Goal: Check status: Check status

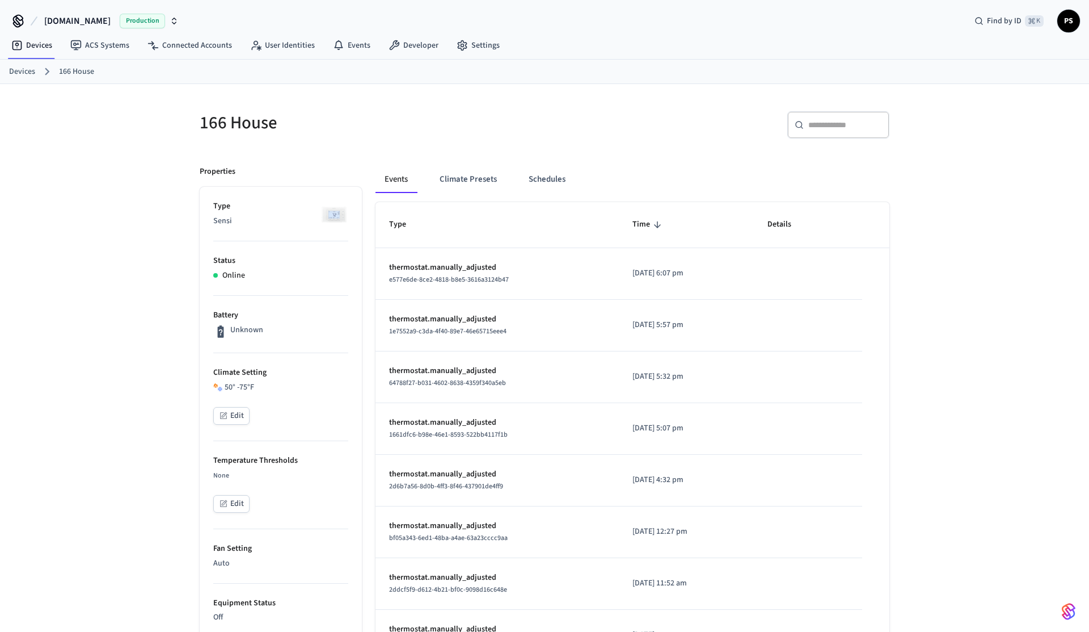
scroll to position [420, 0]
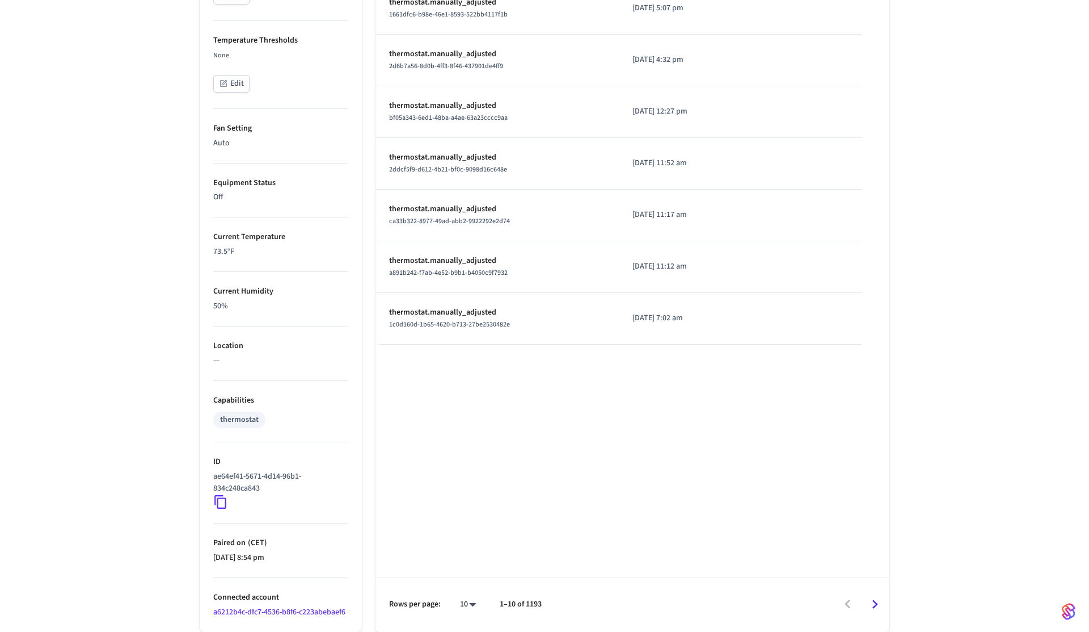
click at [222, 308] on p "50%" at bounding box center [280, 306] width 135 height 12
click at [228, 291] on p "Current Humidity" at bounding box center [280, 291] width 135 height 12
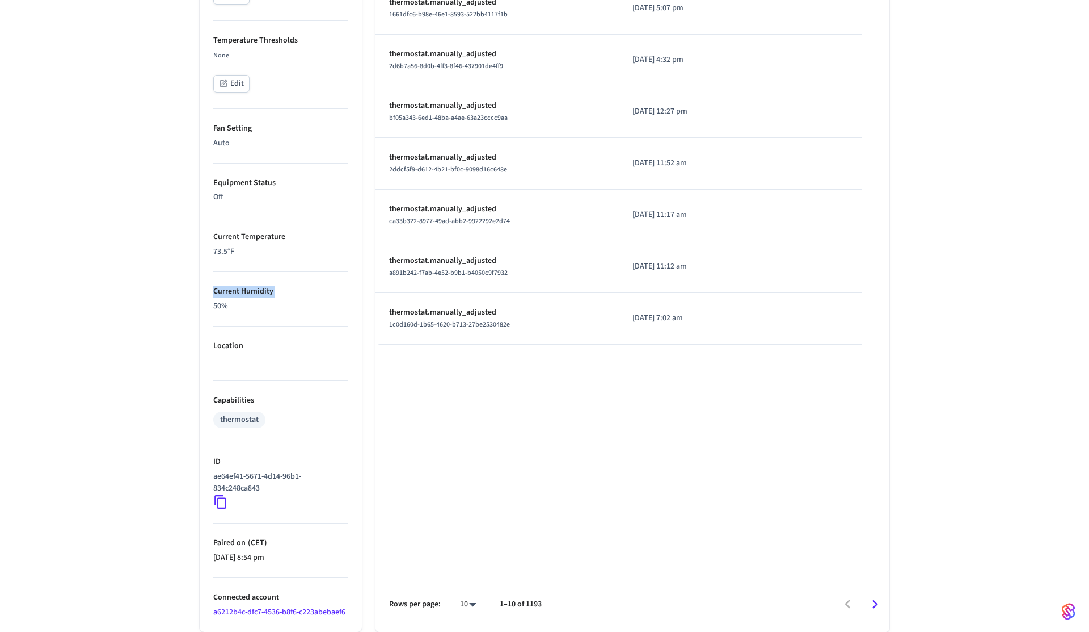
click at [228, 291] on p "Current Humidity" at bounding box center [280, 291] width 135 height 12
click at [152, 199] on div "166 House ​ ​ Properties Type Sensi Status Online Battery Unknown Climate Setti…" at bounding box center [544, 147] width 1089 height 967
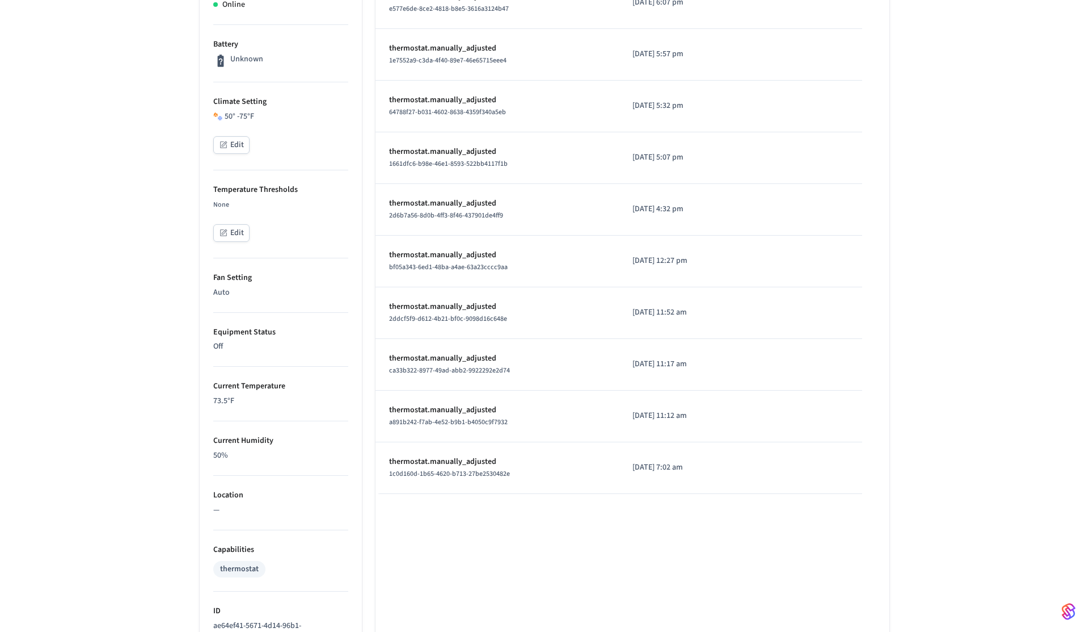
scroll to position [0, 0]
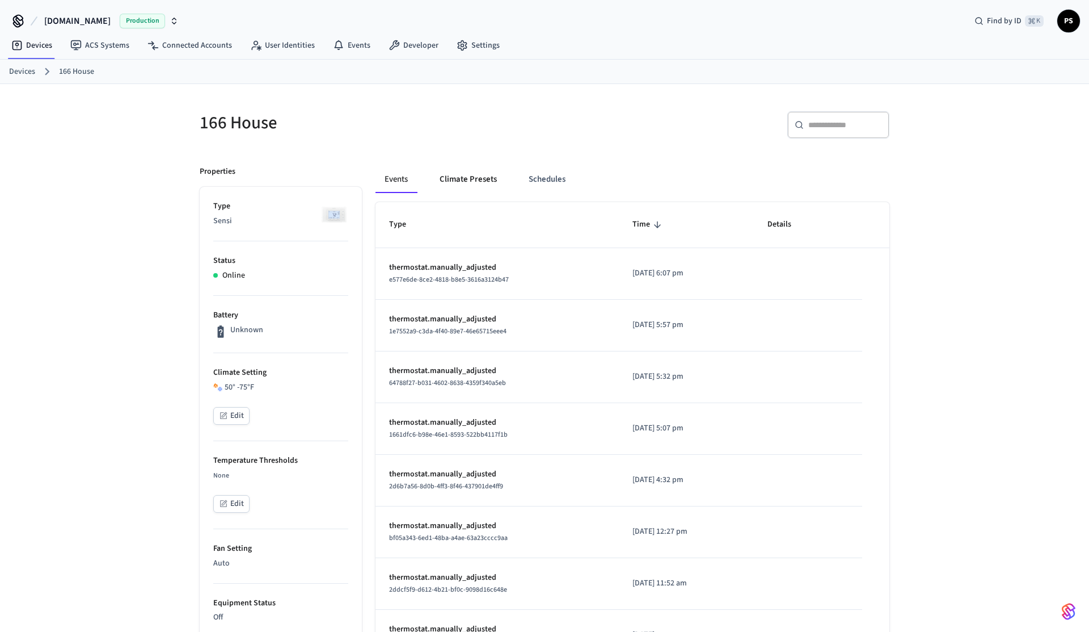
click at [472, 174] on button "Climate Presets" at bounding box center [468, 179] width 75 height 27
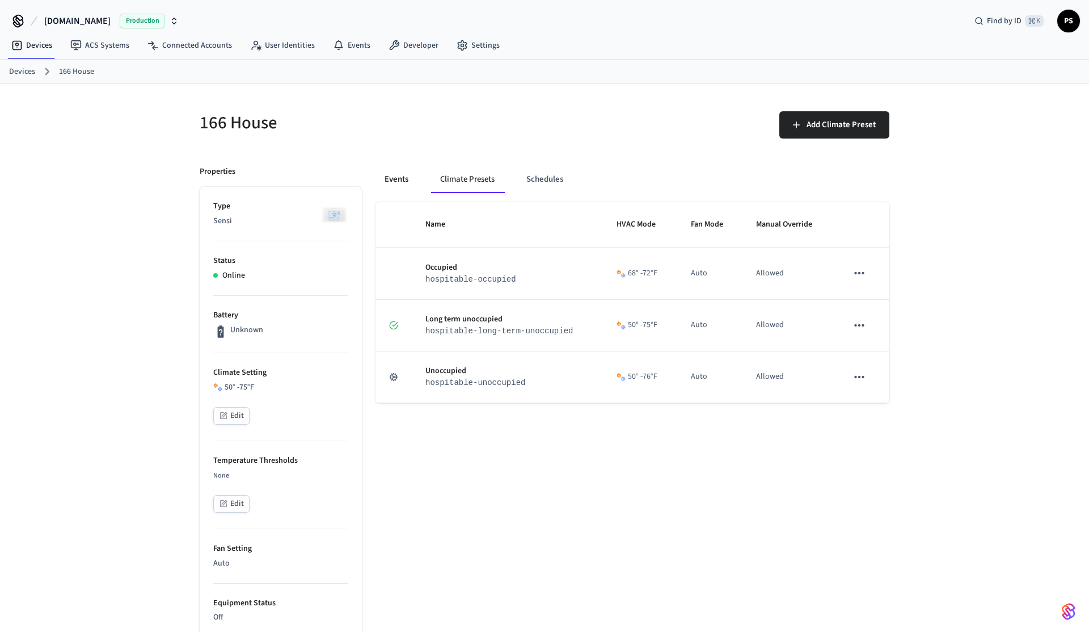
click at [407, 179] on button "Events" at bounding box center [397, 179] width 42 height 27
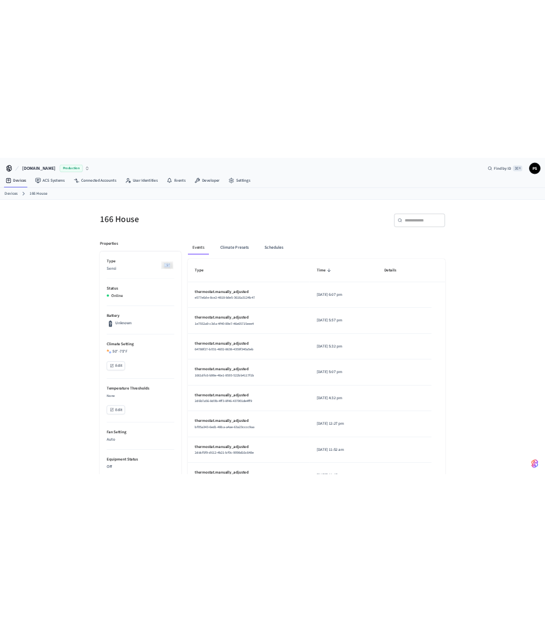
scroll to position [420, 0]
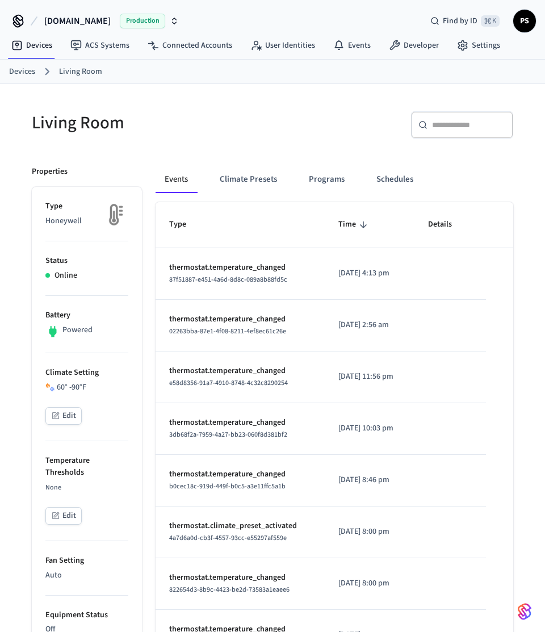
scroll to position [15, 0]
